Goal: Find specific page/section: Find specific page/section

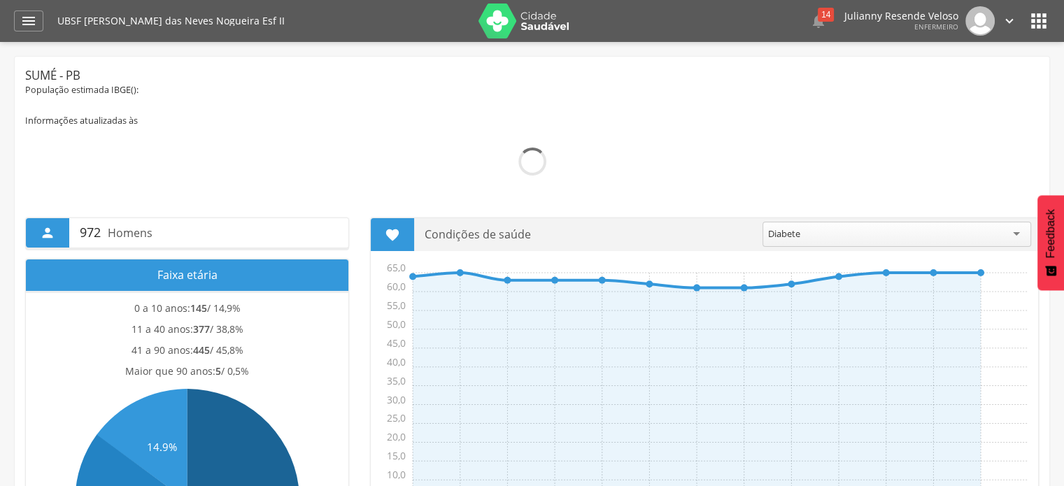
click at [41, 6] on div " Dashboard Supervisão Produtividade Mapa da Cidade App desatualizado Última si…" at bounding box center [532, 21] width 1036 height 42
click at [33, 22] on icon "" at bounding box center [28, 21] width 17 height 17
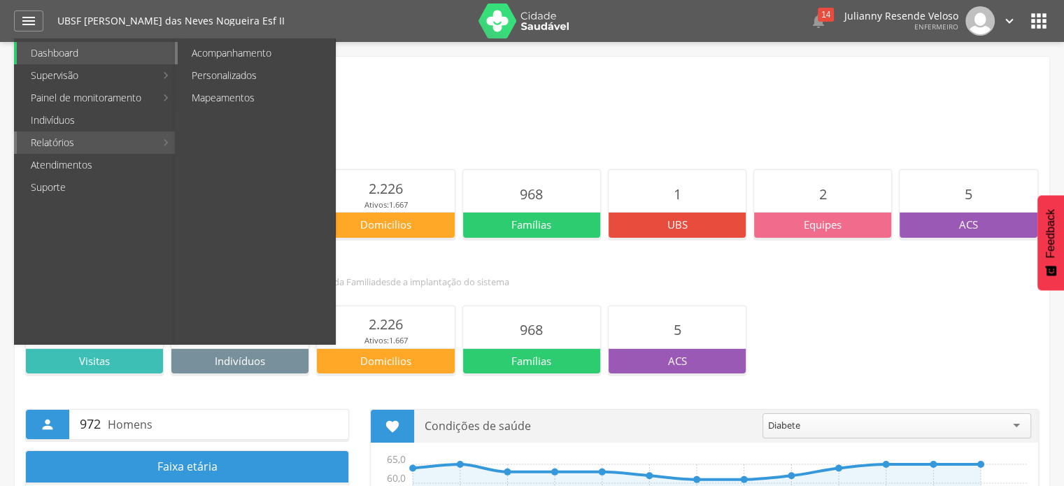
click at [215, 55] on link "Acompanhamento" at bounding box center [256, 53] width 157 height 22
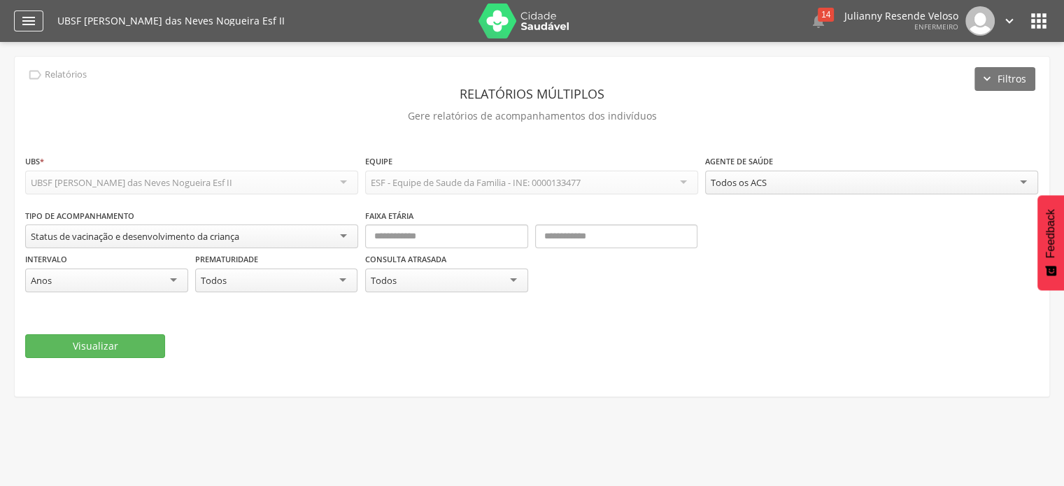
click at [37, 17] on div "" at bounding box center [28, 20] width 29 height 21
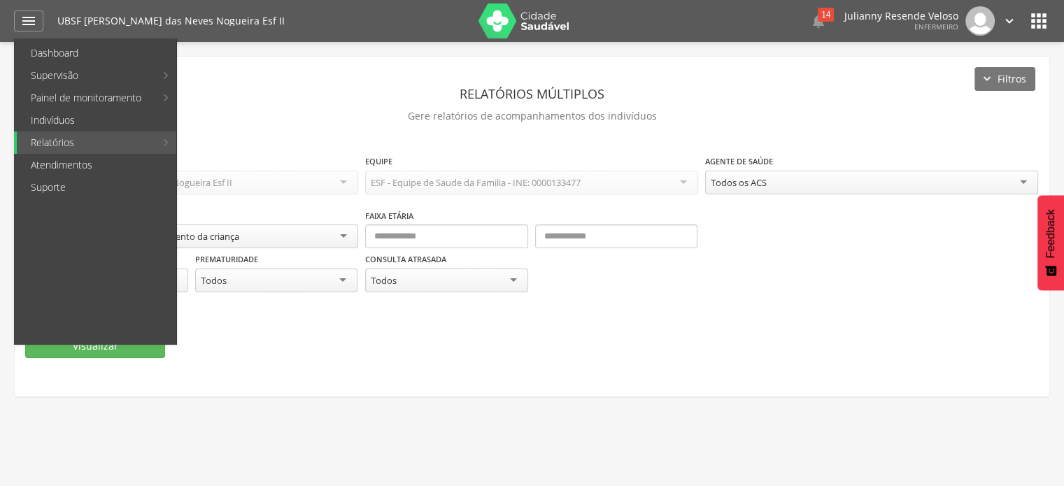
click at [1018, 17] on div "UBSF [PERSON_NAME] das Neves Nogueira Esf II  14  Lorem ipsum dolor sit amet,…" at bounding box center [553, 21] width 993 height 42
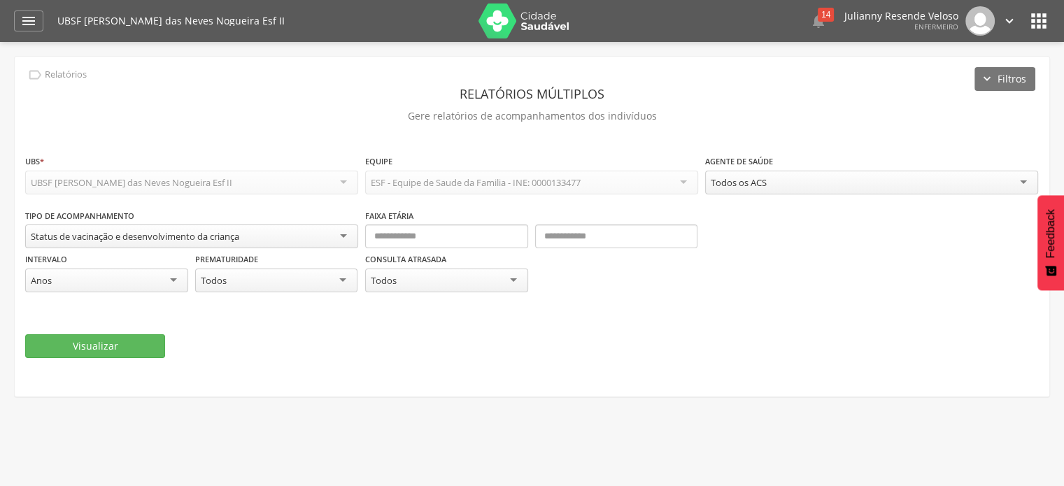
click at [1018, 17] on div "UBSF [PERSON_NAME] das Neves Nogueira Esf II  14  Lorem ipsum dolor sit amet,…" at bounding box center [553, 21] width 993 height 42
click at [1015, 27] on icon "" at bounding box center [1009, 20] width 15 height 15
click at [1038, 18] on icon "" at bounding box center [1039, 21] width 22 height 22
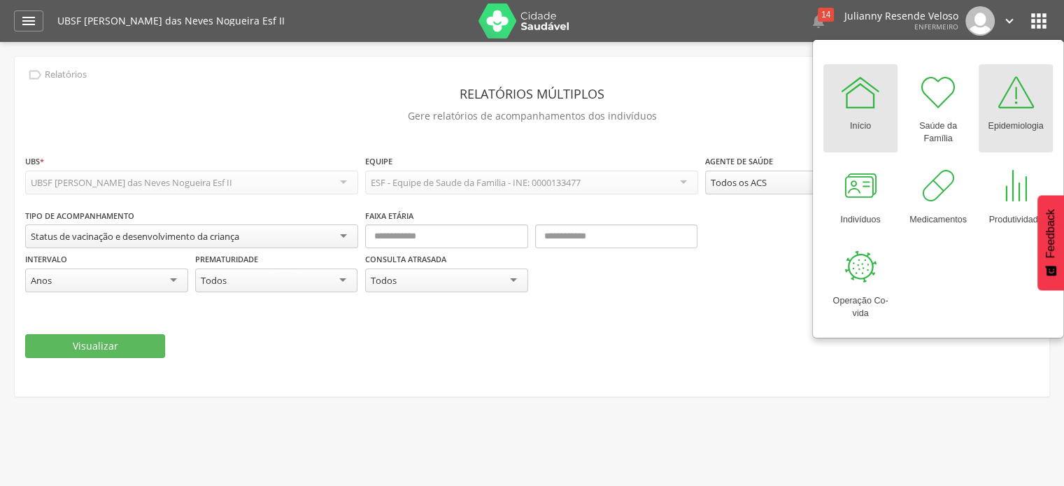
click at [998, 110] on div at bounding box center [1016, 92] width 42 height 42
